Goal: Information Seeking & Learning: Learn about a topic

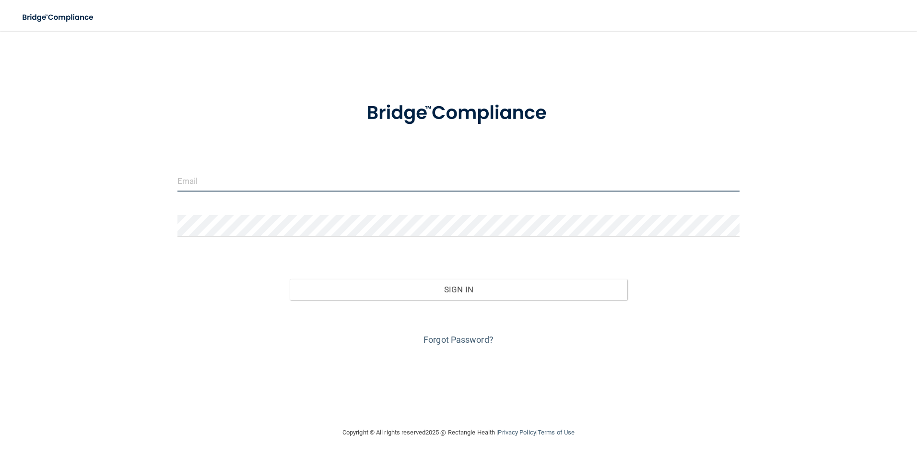
click at [316, 185] on input "email" at bounding box center [458, 181] width 563 height 22
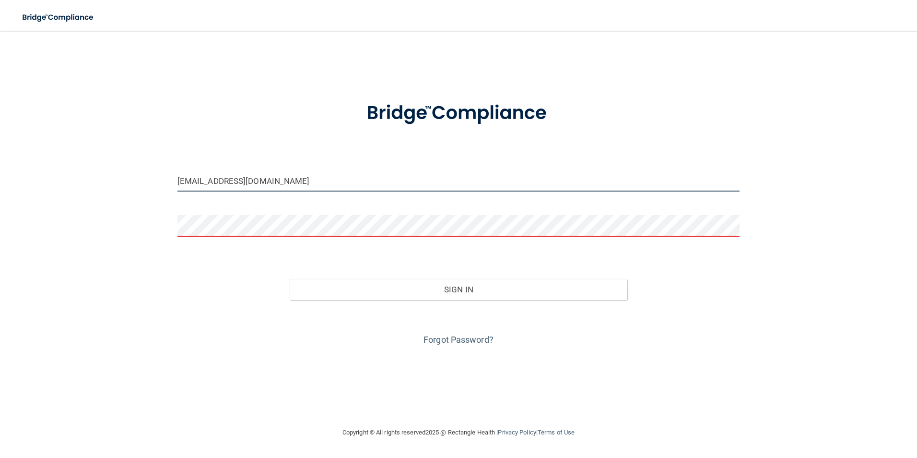
drag, startPoint x: 340, startPoint y: 179, endPoint x: 151, endPoint y: 179, distance: 189.5
click at [151, 179] on div "[EMAIL_ADDRESS][DOMAIN_NAME] Invalid email/password. You don't have permission …" at bounding box center [458, 228] width 879 height 377
type input "[EMAIL_ADDRESS][DOMAIN_NAME]"
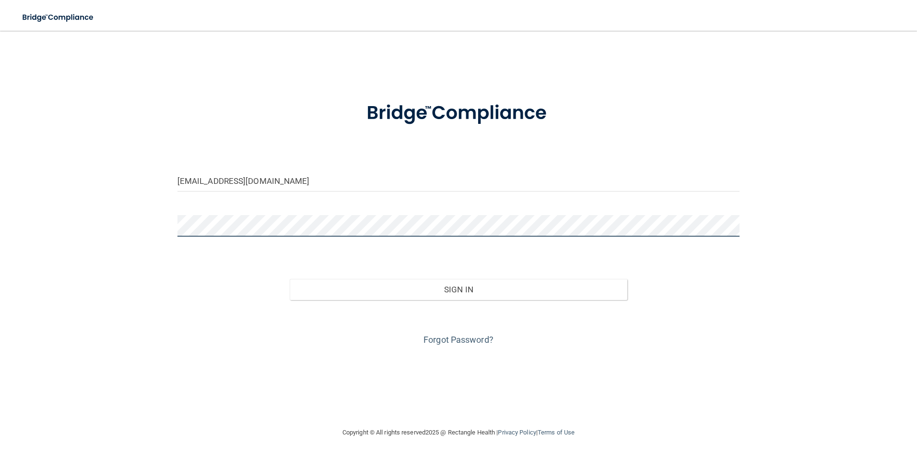
click at [290, 279] on button "Sign In" at bounding box center [459, 289] width 338 height 21
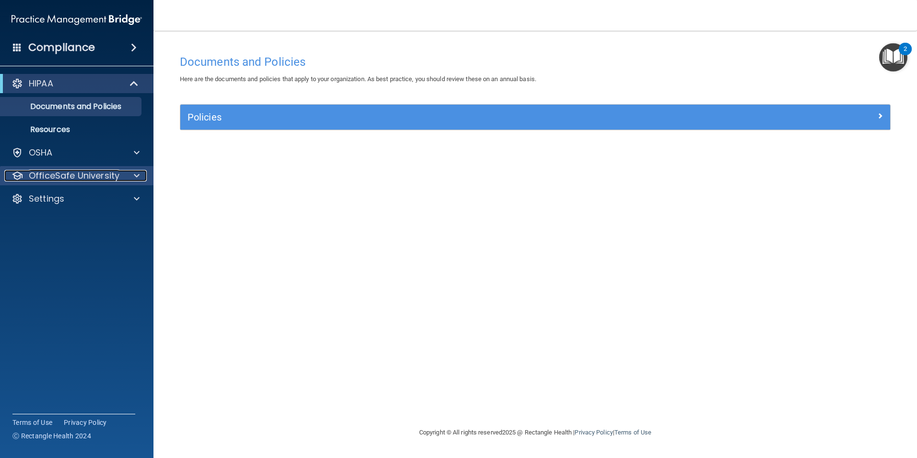
click at [75, 173] on p "OfficeSafe University" at bounding box center [74, 176] width 91 height 12
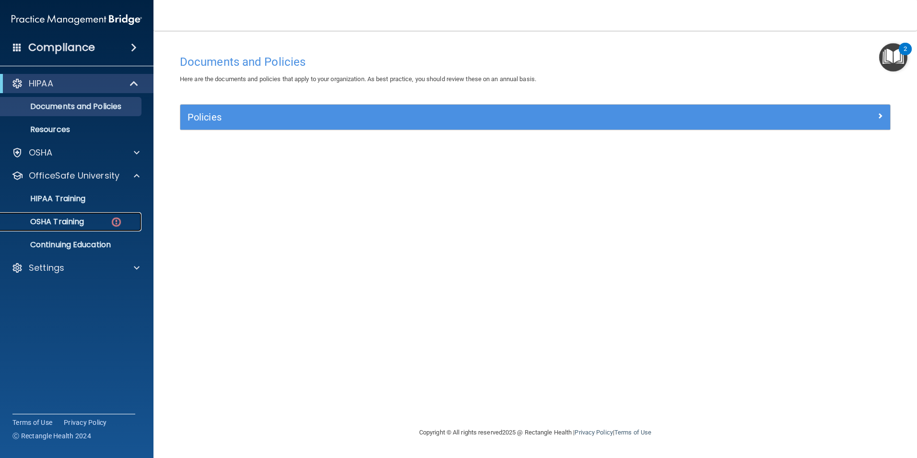
click at [82, 221] on p "OSHA Training" at bounding box center [45, 222] width 78 height 10
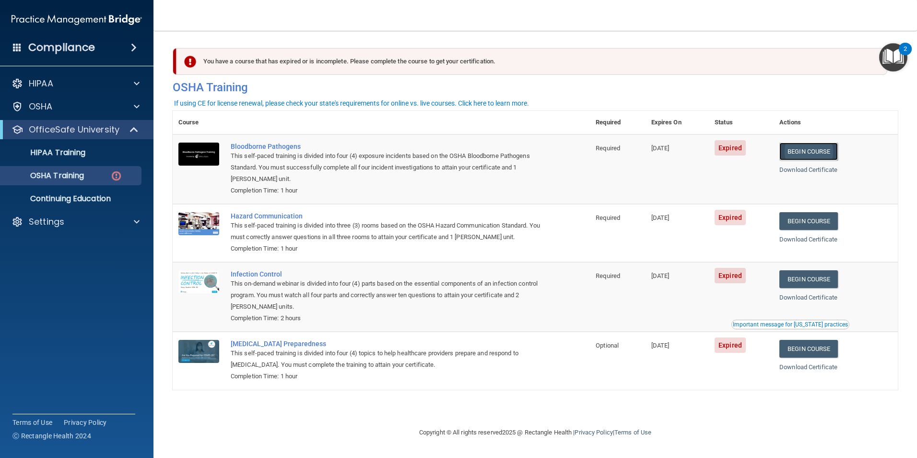
click at [375, 153] on link "Begin Course" at bounding box center [809, 151] width 59 height 18
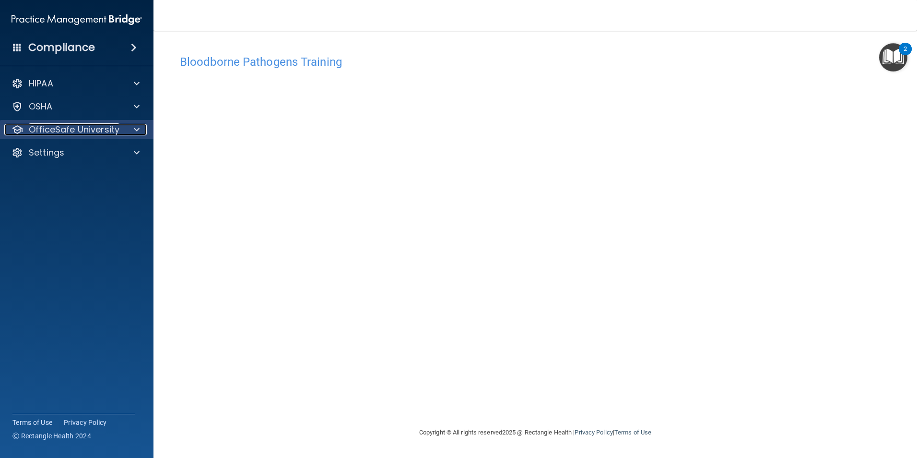
click at [80, 126] on p "OfficeSafe University" at bounding box center [74, 130] width 91 height 12
click at [125, 127] on div at bounding box center [135, 130] width 24 height 12
